Goal: Information Seeking & Learning: Check status

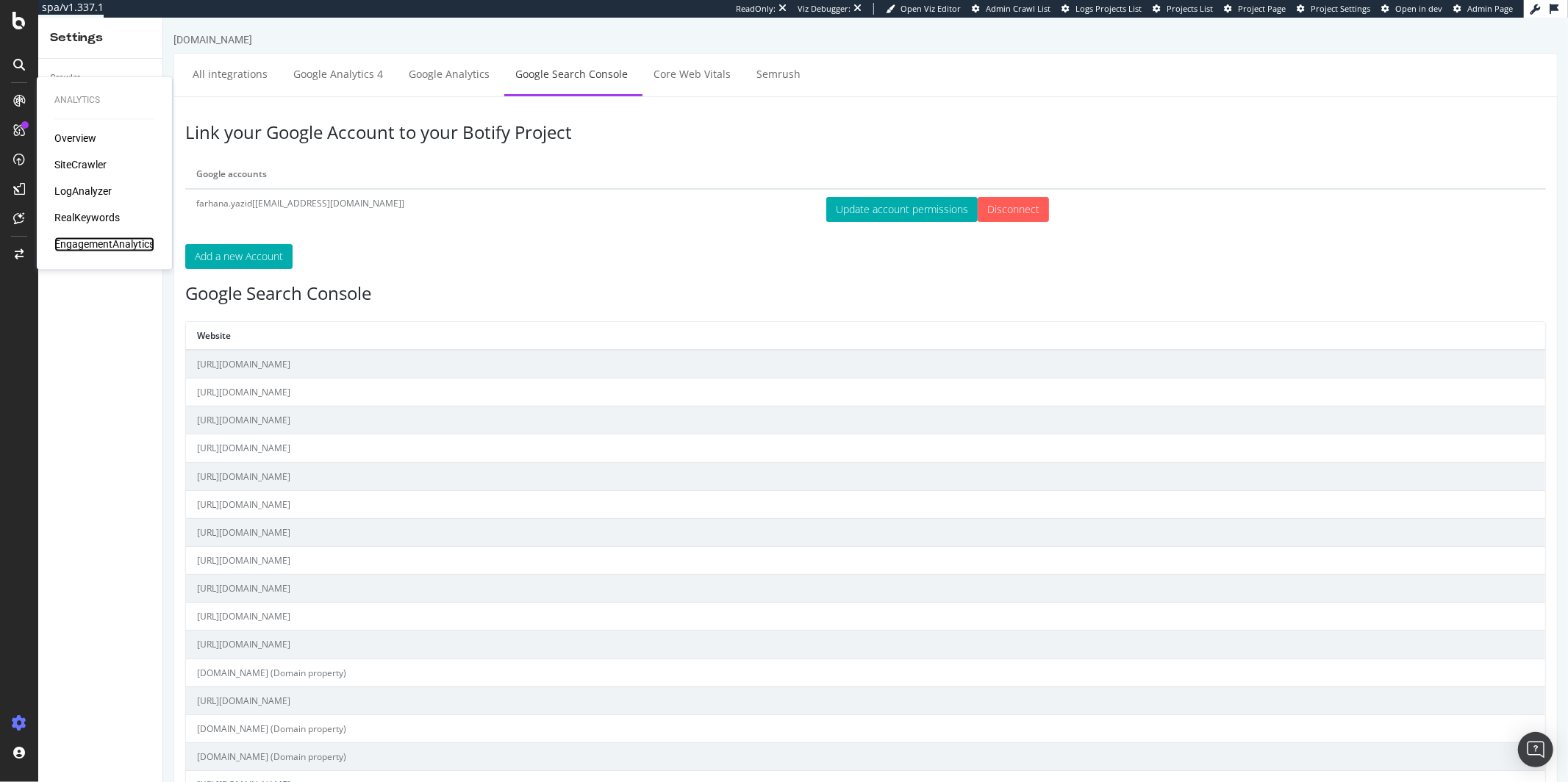
click at [105, 245] on div "EngagementAnalytics" at bounding box center [104, 245] width 100 height 15
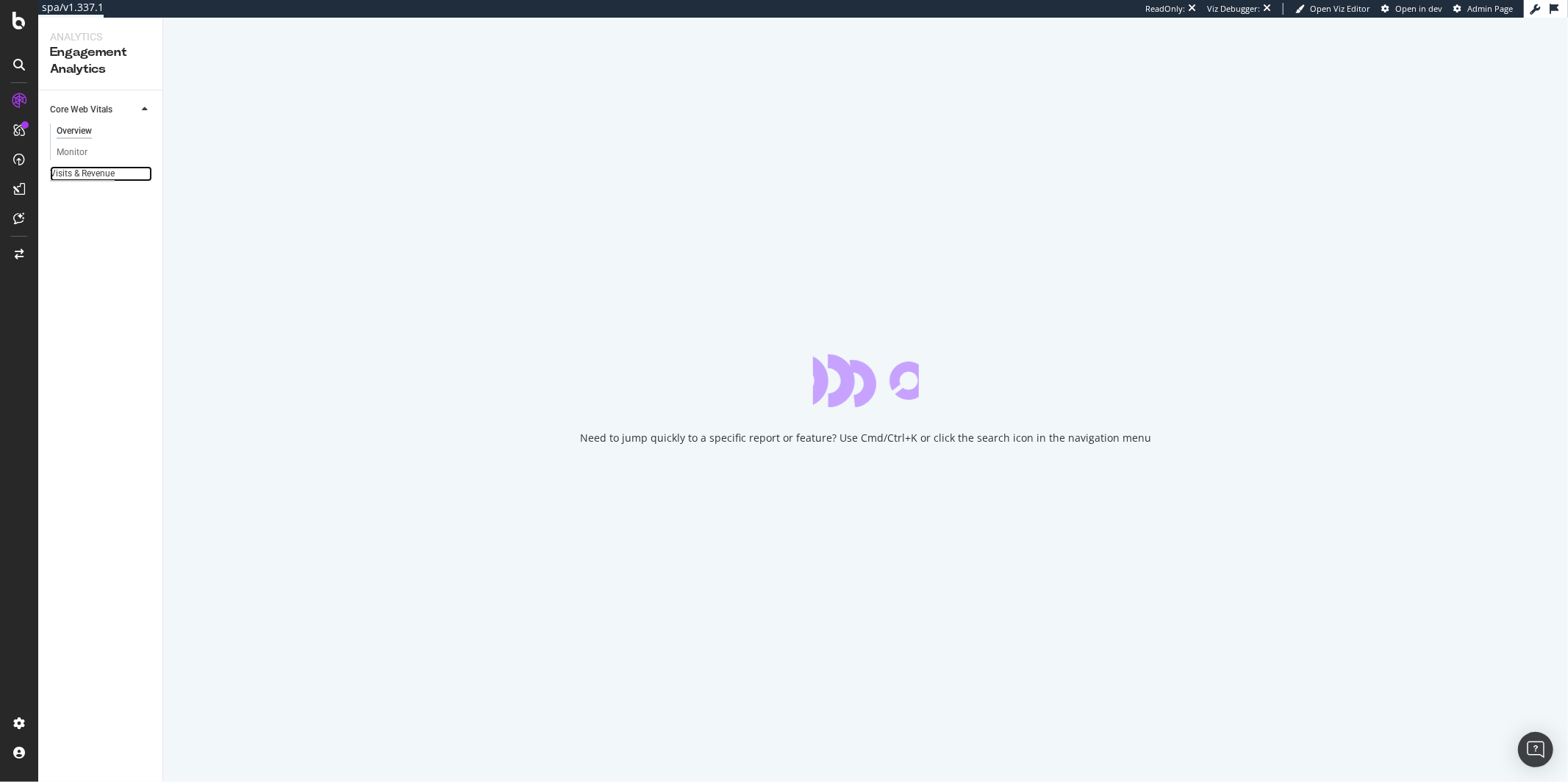
click at [101, 181] on div "Visits & Revenue" at bounding box center [81, 174] width 65 height 16
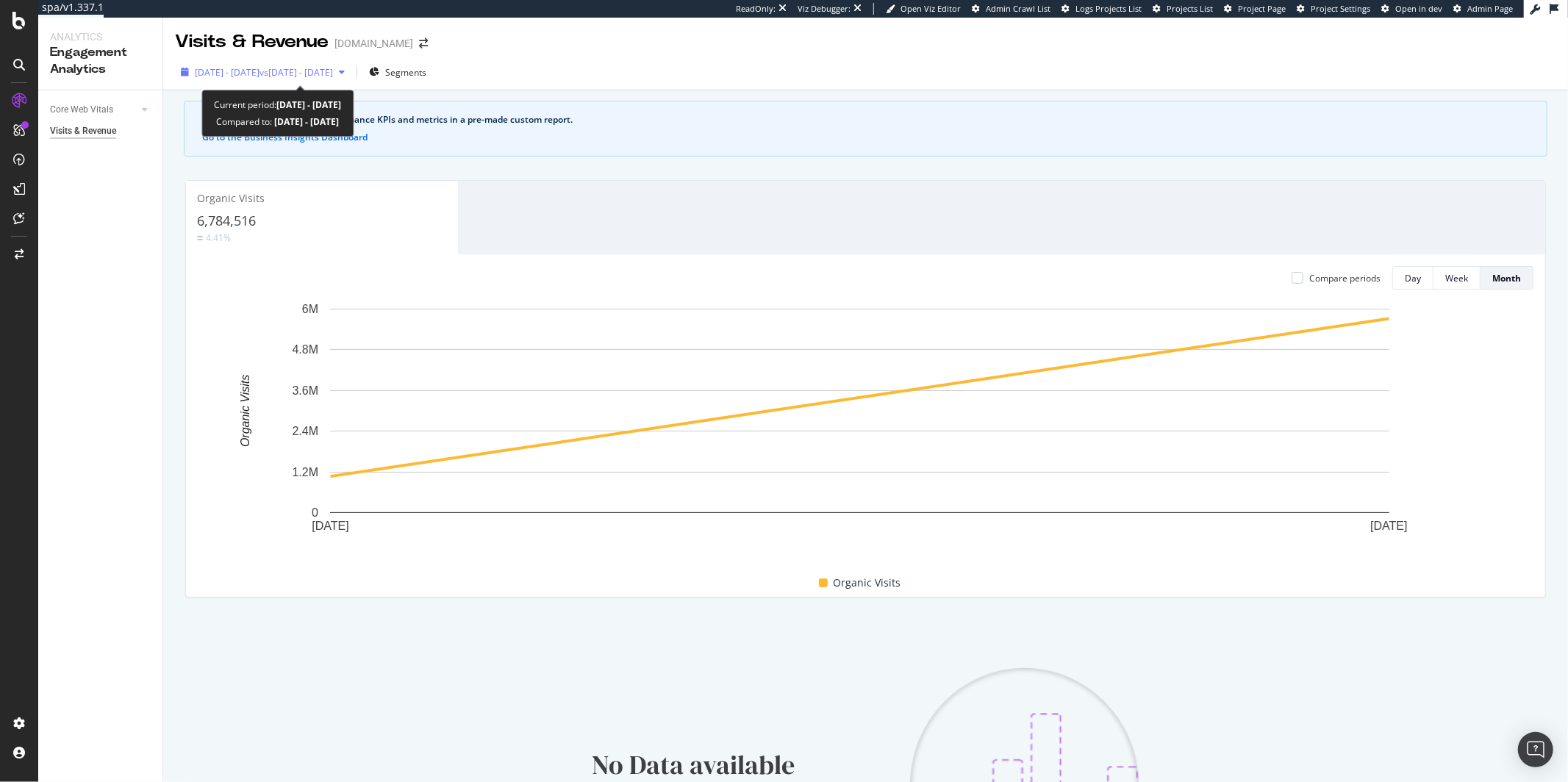
click at [309, 64] on div "2025 Jul. 28th - Aug. 24th vs 2025 Jun. 30th - Jul. 27th" at bounding box center [263, 72] width 176 height 22
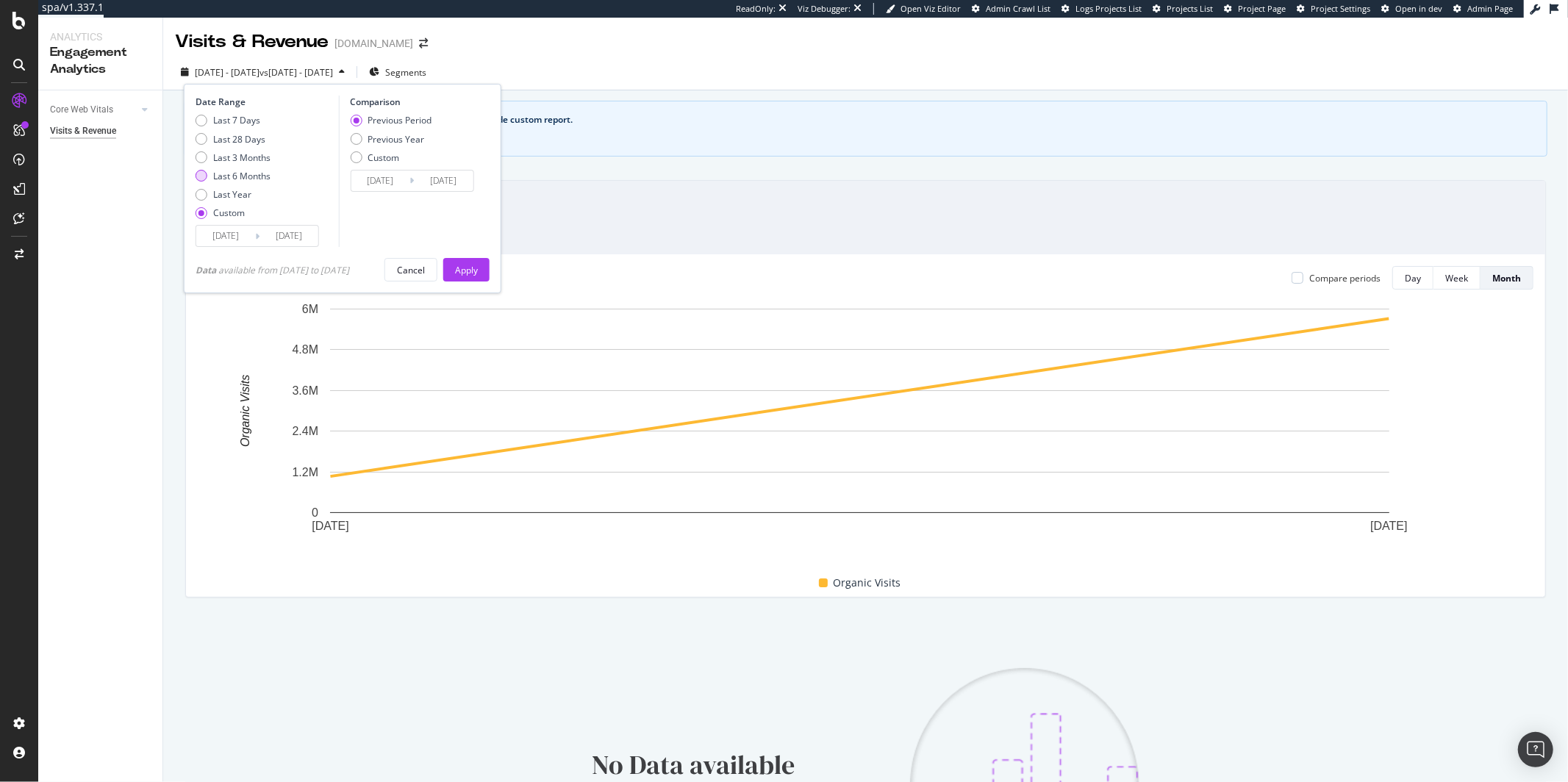
click at [253, 175] on div "Last 6 Months" at bounding box center [241, 176] width 57 height 12
type input "2025/02/25"
type input "2024/08/28"
type input "2025/02/24"
click at [486, 262] on button "Apply" at bounding box center [467, 269] width 47 height 23
